Goal: Task Accomplishment & Management: Use online tool/utility

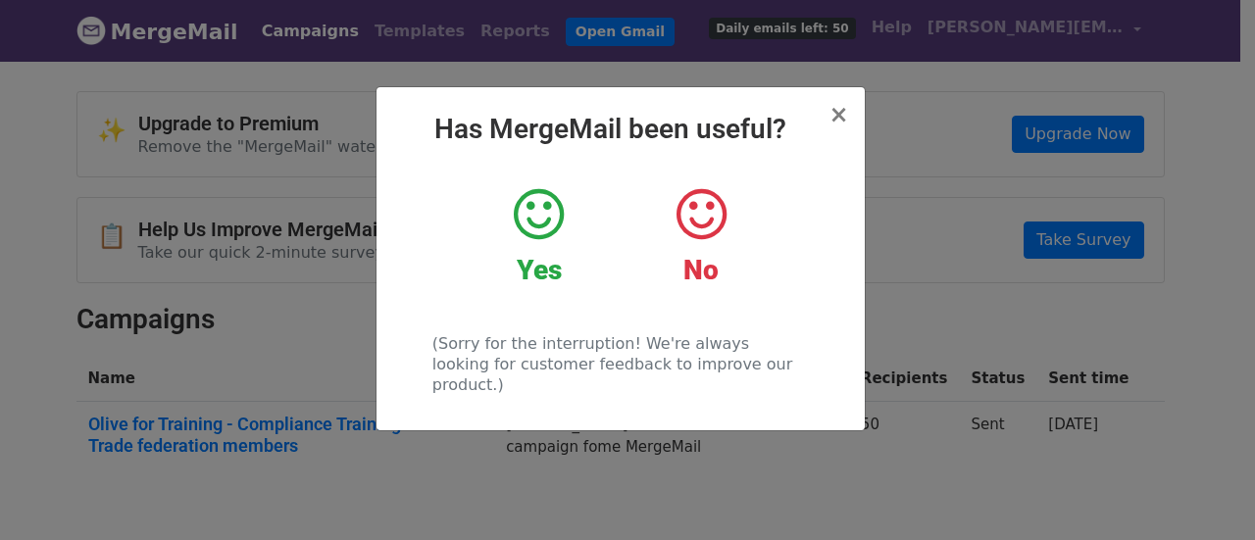
click at [562, 257] on h2 "Yes" at bounding box center [539, 270] width 132 height 33
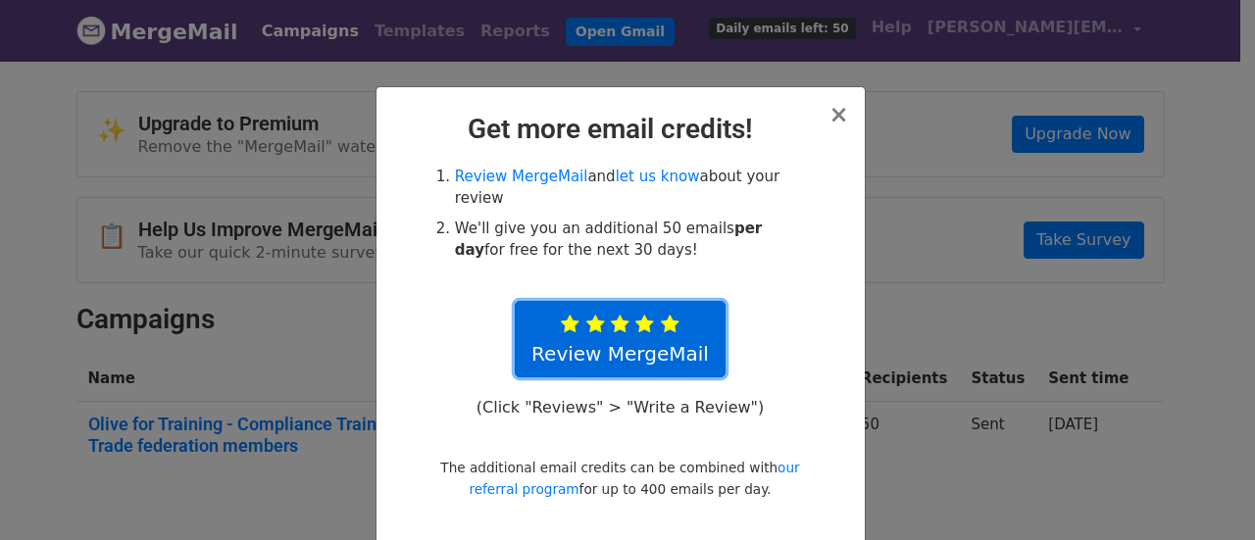
click at [606, 312] on link "Review MergeMail" at bounding box center [620, 339] width 211 height 76
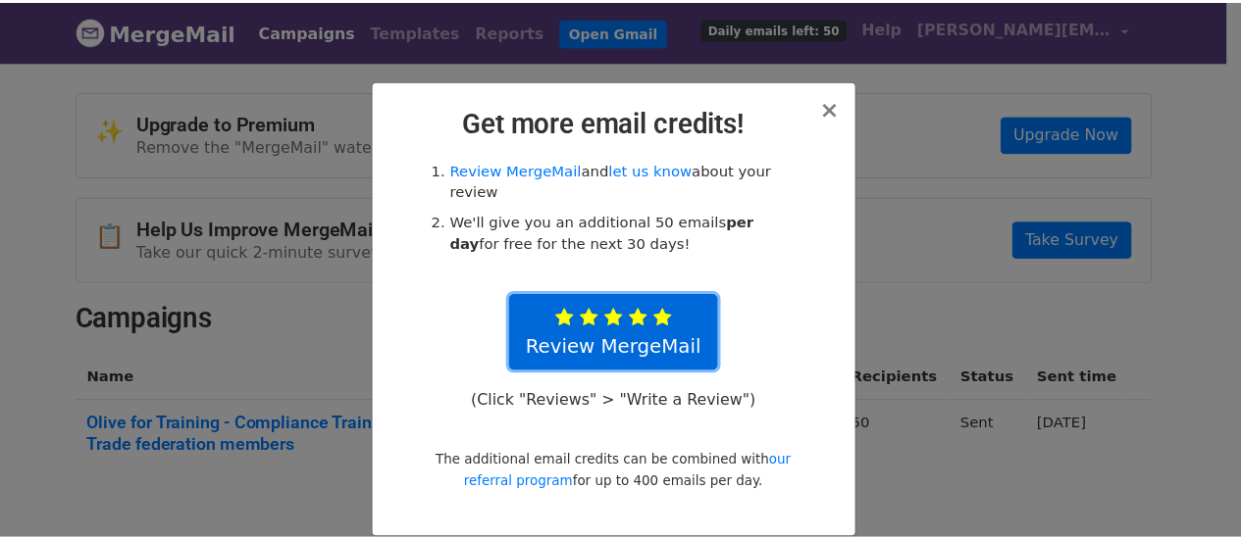
scroll to position [8, 0]
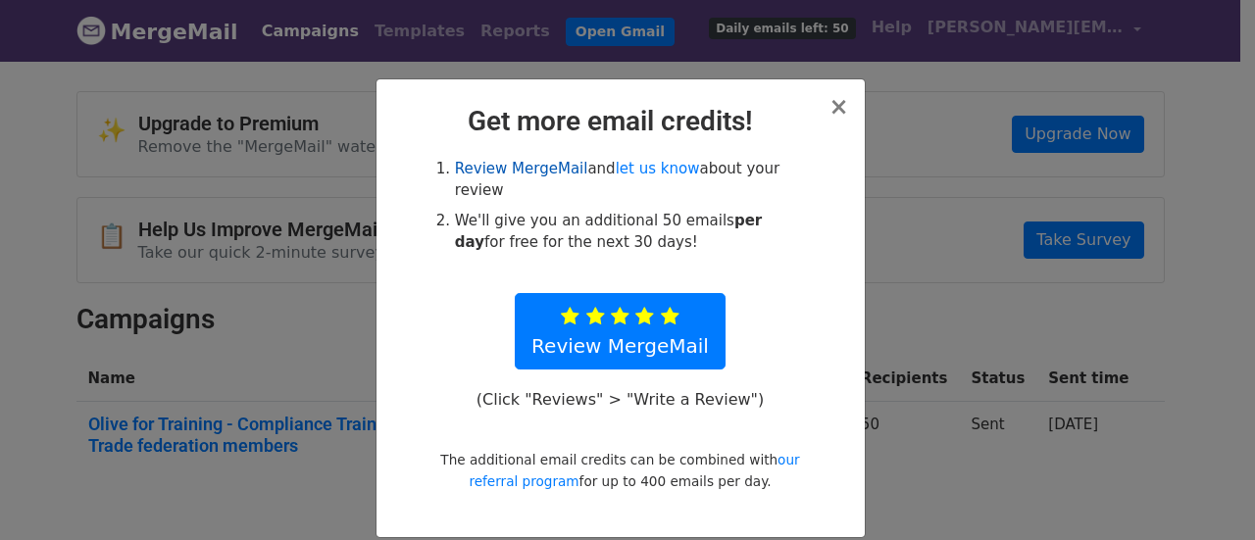
click at [522, 161] on link "Review MergeMail" at bounding box center [521, 169] width 133 height 18
click at [834, 107] on span "×" at bounding box center [839, 106] width 20 height 27
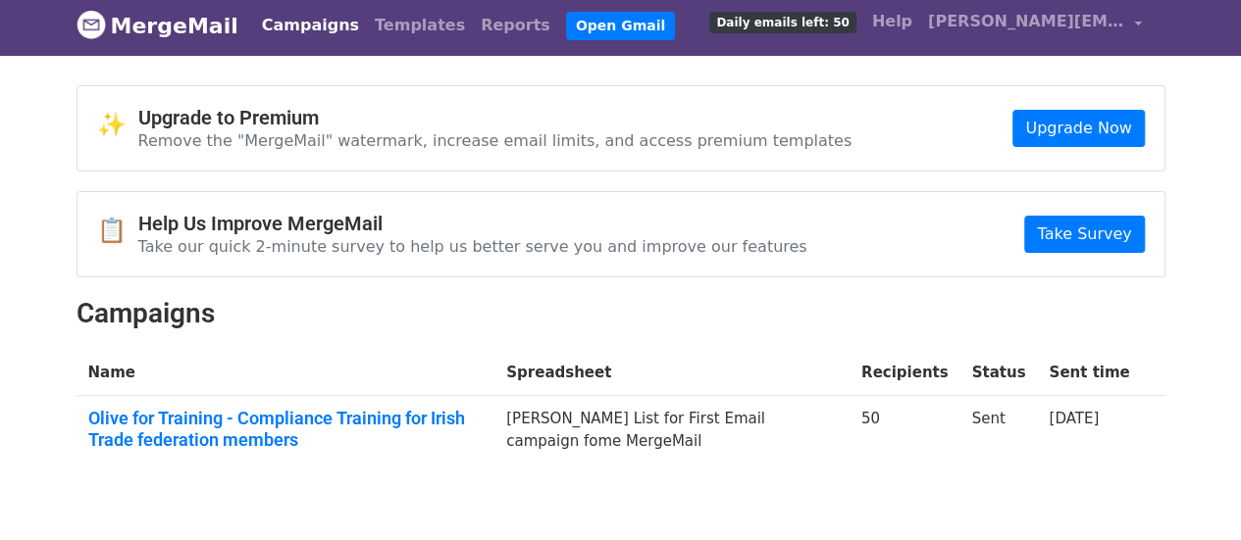
scroll to position [0, 0]
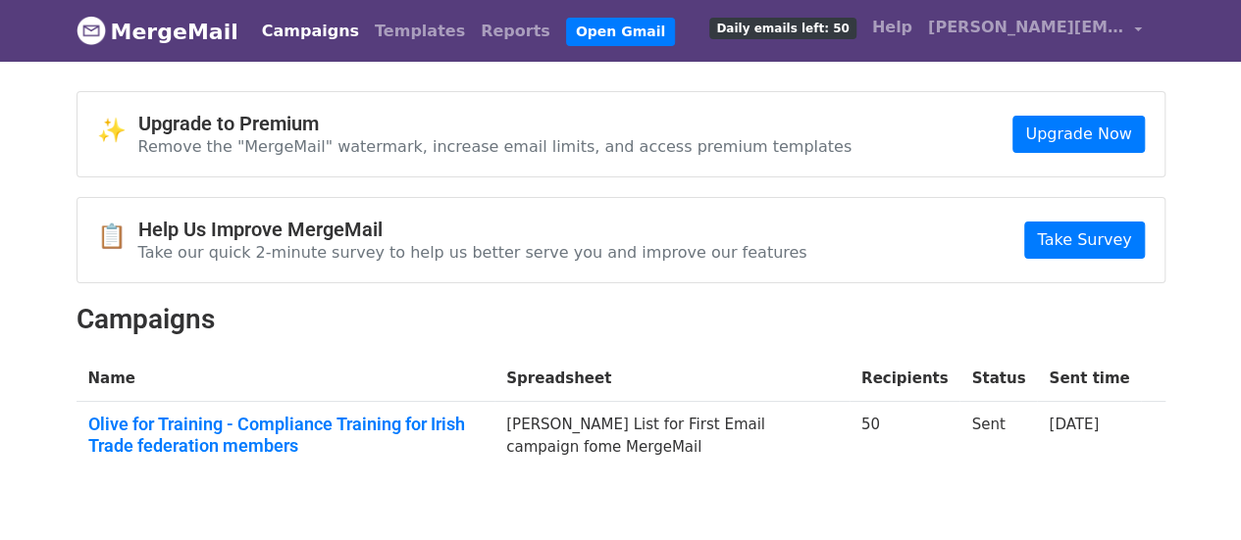
click at [269, 27] on link "Campaigns" at bounding box center [310, 31] width 113 height 39
click at [566, 28] on link "Open Gmail" at bounding box center [620, 32] width 109 height 28
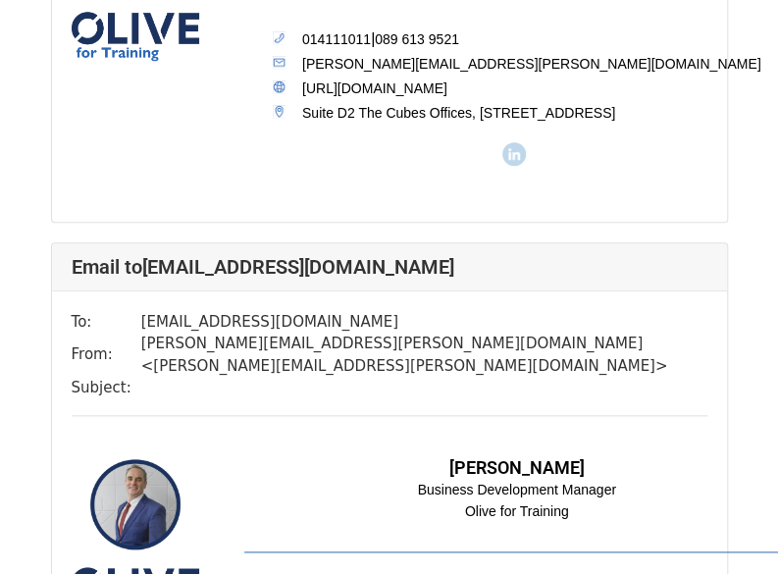
scroll to position [2550, 0]
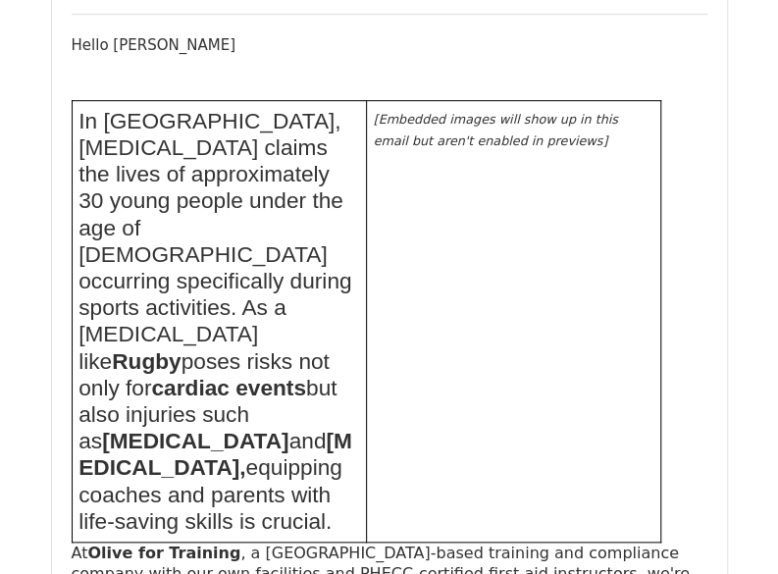
scroll to position [294, 0]
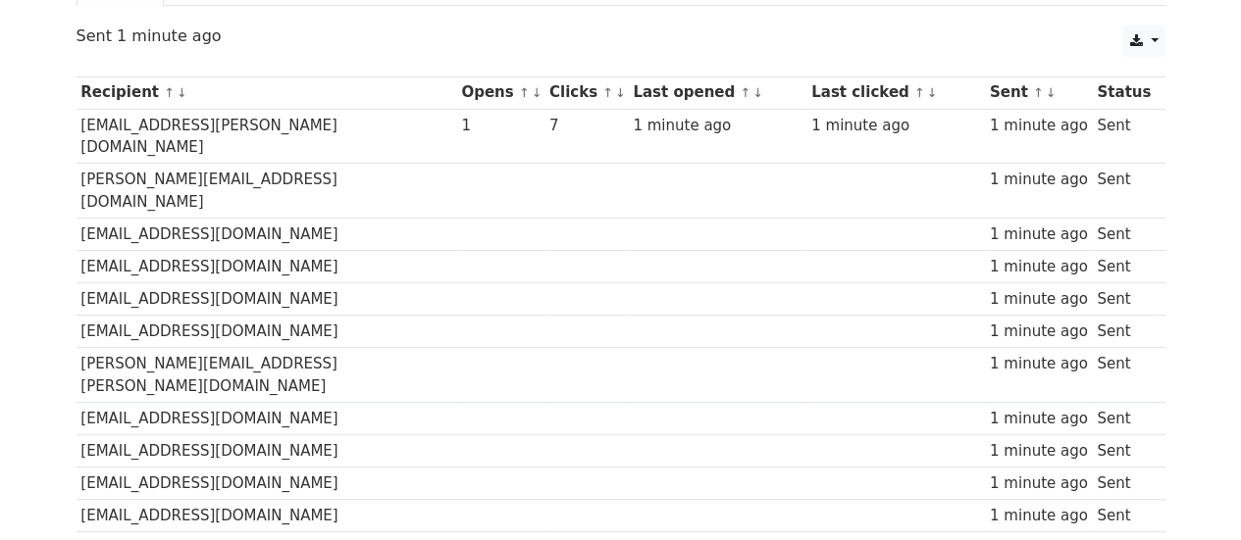
scroll to position [63, 0]
